Goal: Task Accomplishment & Management: Manage account settings

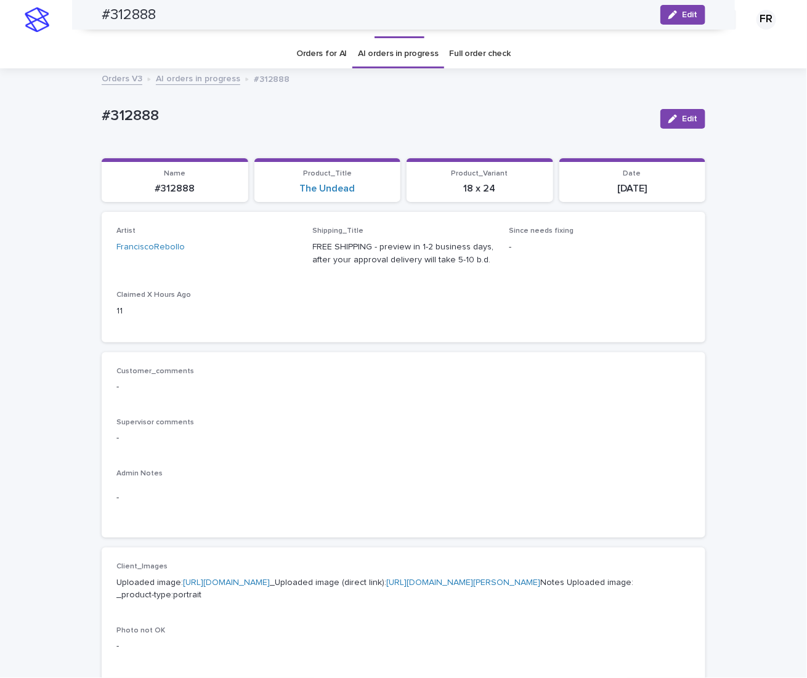
scroll to position [653, 0]
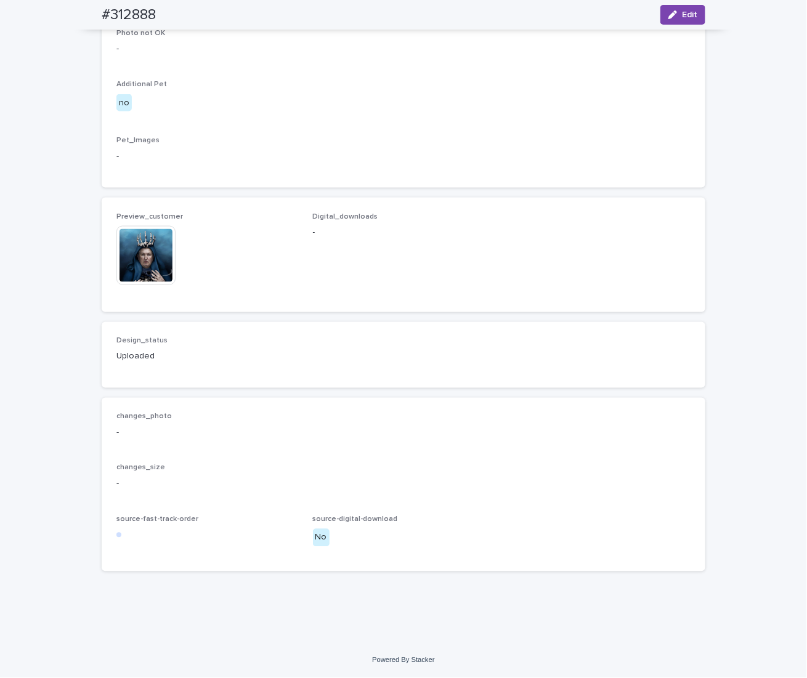
click at [304, 188] on div "Client_Images Uploaded image: [URL][DOMAIN_NAME] _Uploaded image (direct link):…" at bounding box center [404, 69] width 604 height 238
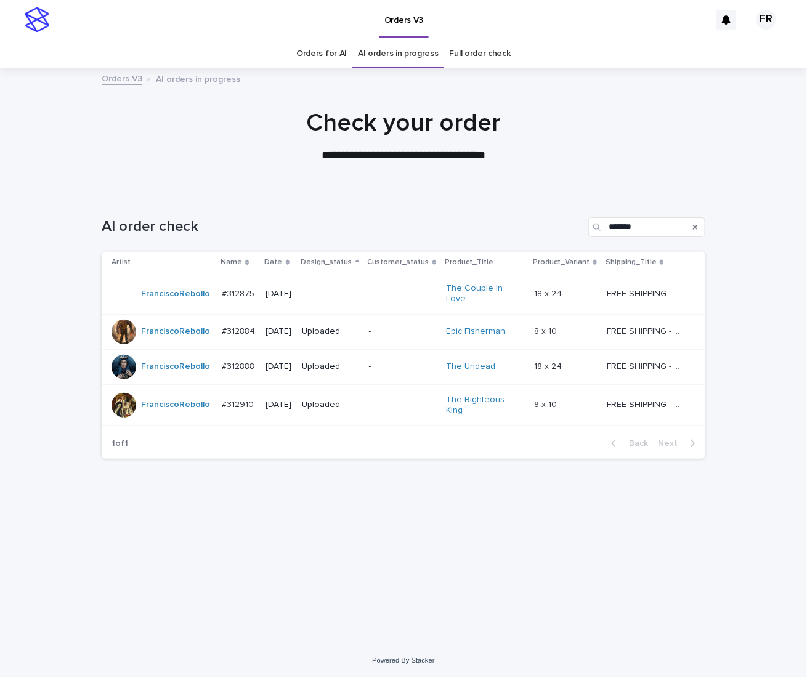
click at [364, 282] on td "-" at bounding box center [331, 294] width 67 height 41
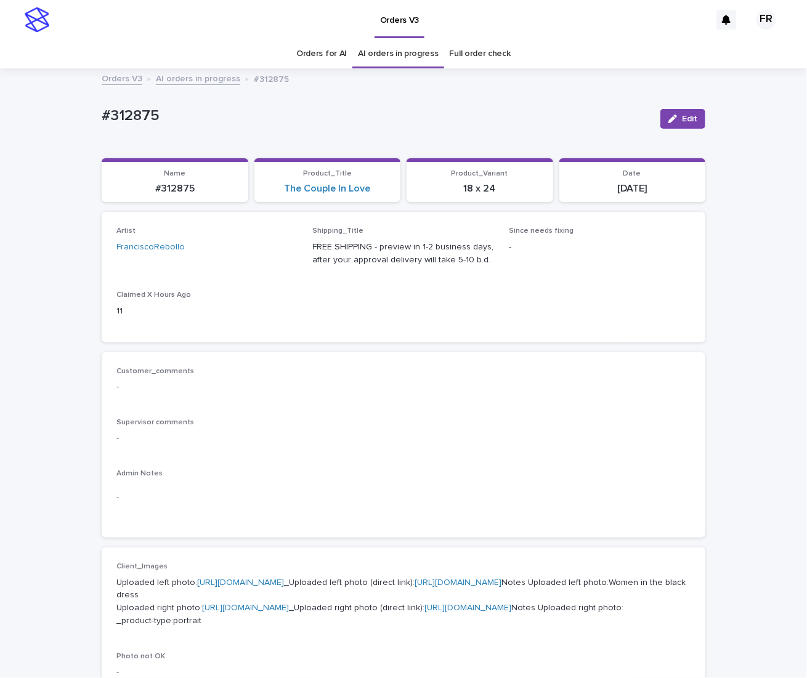
click at [759, 211] on div "Loading... Saving… Loading... Saving… #312875 Edit #312875 Edit Sorry, there wa…" at bounding box center [403, 644] width 807 height 1148
click at [368, 337] on div "Artist FranciscoRebollo Shipping_Title FREE SHIPPING - preview in 1-2 business …" at bounding box center [404, 277] width 604 height 130
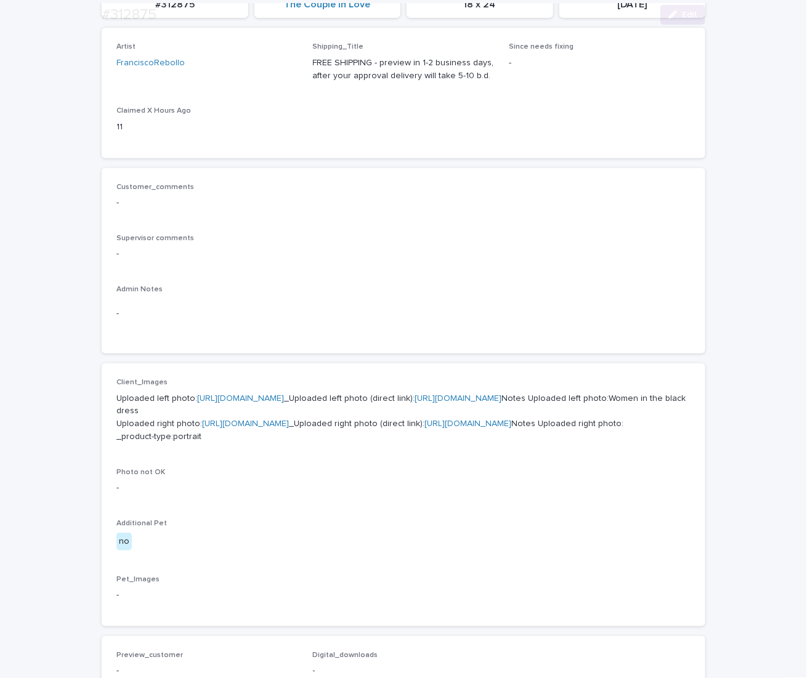
scroll to position [185, 0]
click at [492, 280] on div "Customer_comments - Supervisor comments - Admin Notes -" at bounding box center [403, 260] width 574 height 157
click at [362, 257] on p "-" at bounding box center [403, 253] width 574 height 13
click at [269, 402] on link "[URL][DOMAIN_NAME]" at bounding box center [240, 398] width 87 height 9
click at [452, 254] on p "-" at bounding box center [403, 253] width 574 height 13
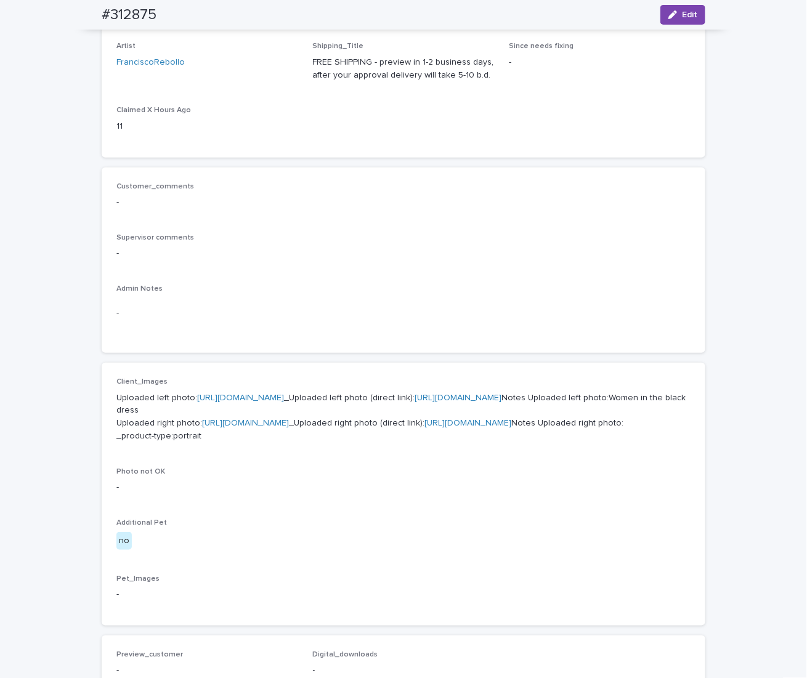
click at [289, 428] on link "[URL][DOMAIN_NAME]" at bounding box center [245, 423] width 87 height 9
click at [684, 18] on span "Edit" at bounding box center [689, 14] width 15 height 9
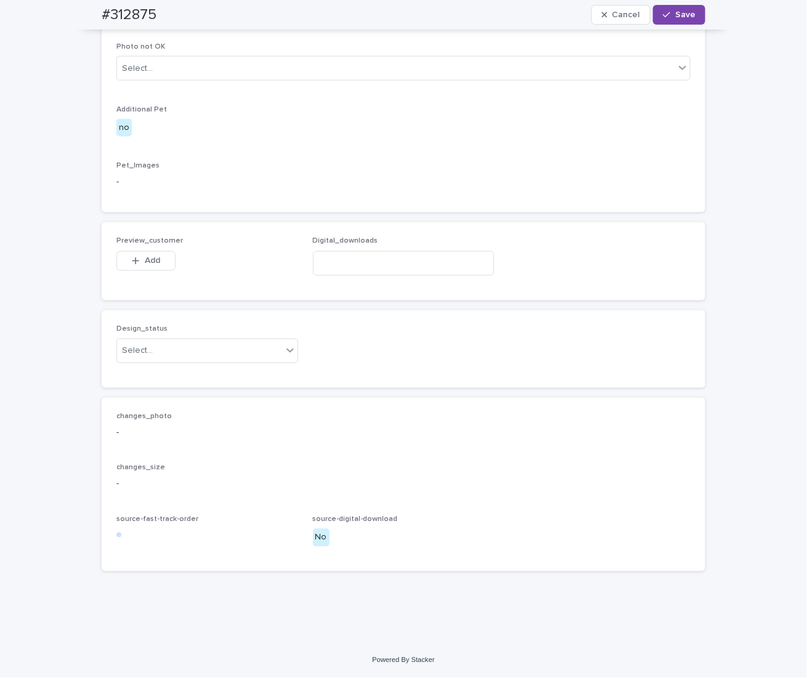
scroll to position [736, 0]
click at [149, 362] on div "Select..." at bounding box center [207, 351] width 182 height 25
click at [153, 376] on div "Uploaded" at bounding box center [203, 376] width 181 height 22
click at [147, 258] on span "Add" at bounding box center [152, 261] width 15 height 9
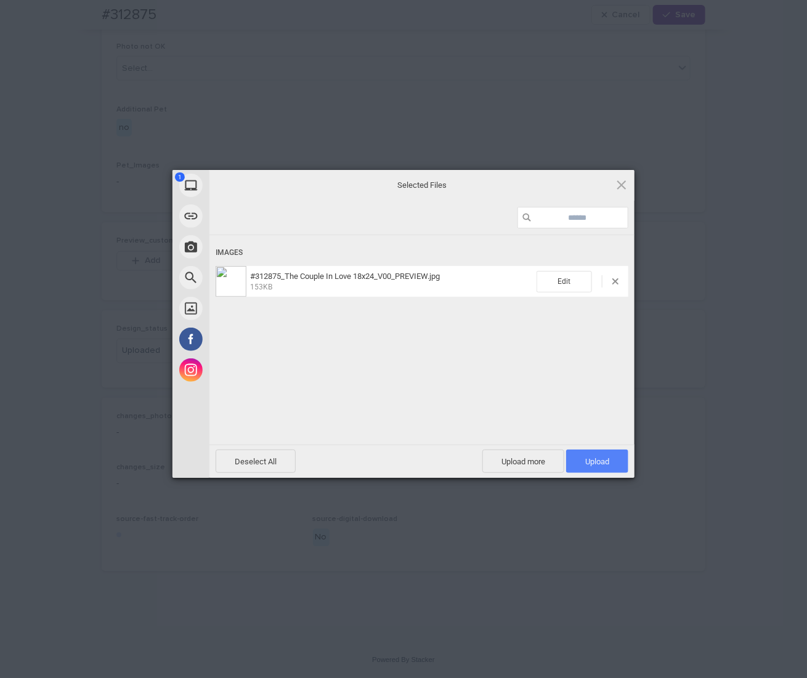
click at [601, 462] on span "Upload 1" at bounding box center [597, 461] width 24 height 9
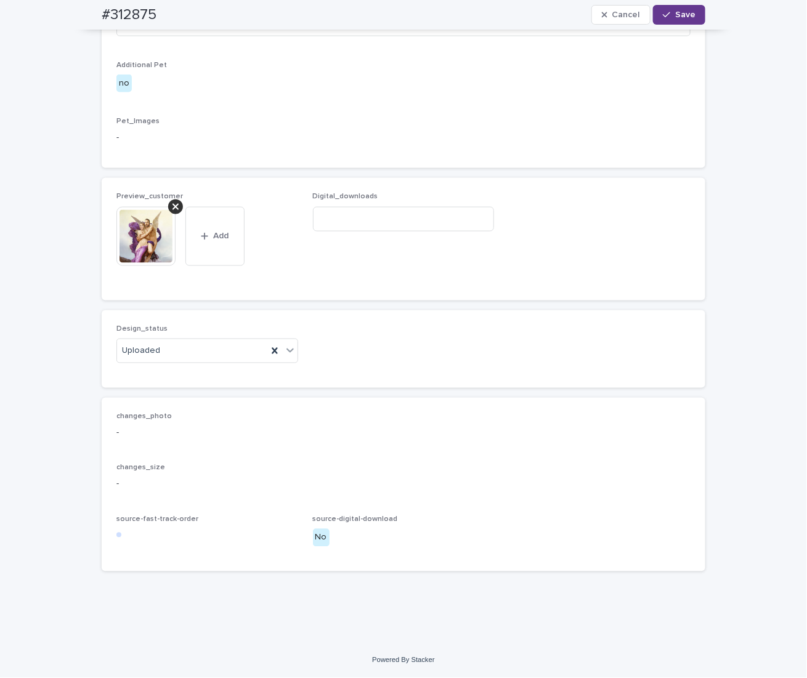
click at [675, 10] on span "Save" at bounding box center [685, 14] width 20 height 9
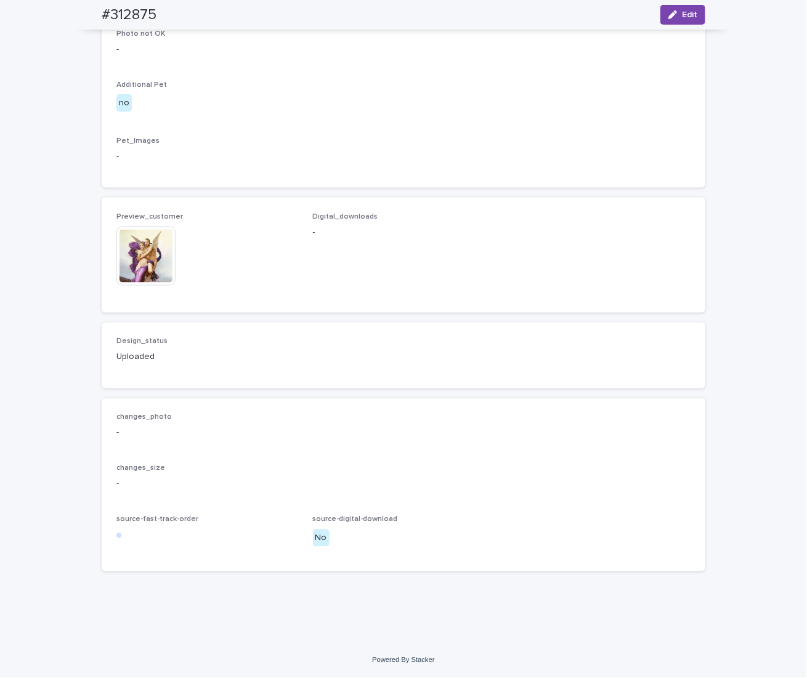
scroll to position [721, 0]
click at [135, 284] on img at bounding box center [145, 256] width 59 height 59
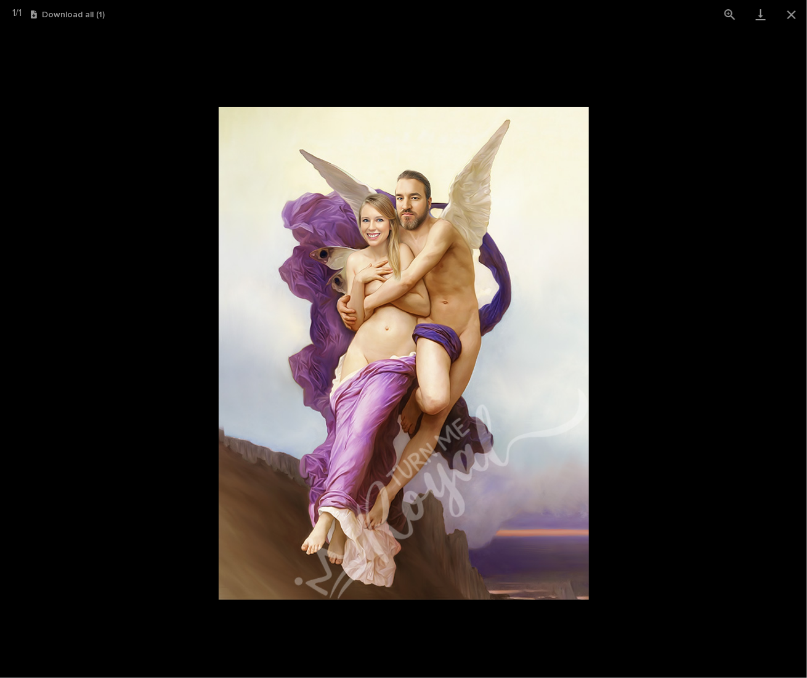
click at [108, 293] on picture at bounding box center [403, 353] width 807 height 649
click at [84, 128] on picture at bounding box center [403, 353] width 807 height 649
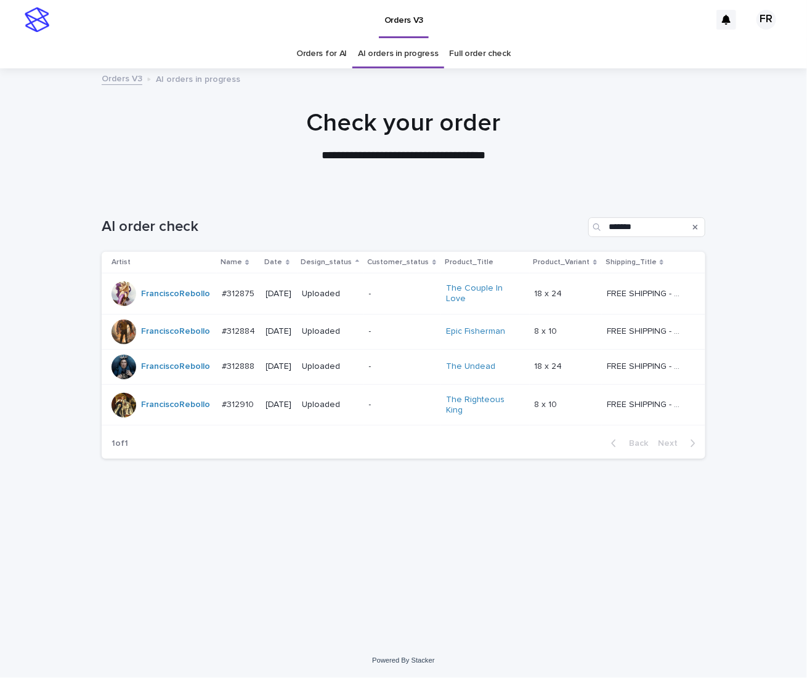
click at [298, 198] on div "AI order check *******" at bounding box center [404, 222] width 604 height 59
